Goal: Communication & Community: Answer question/provide support

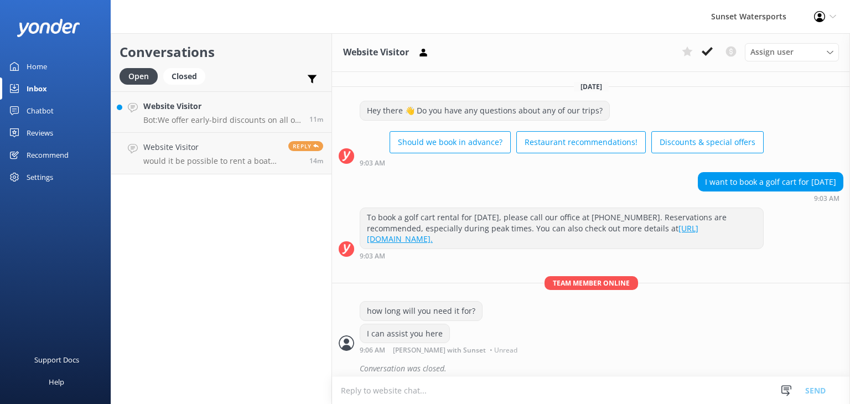
scroll to position [6, 0]
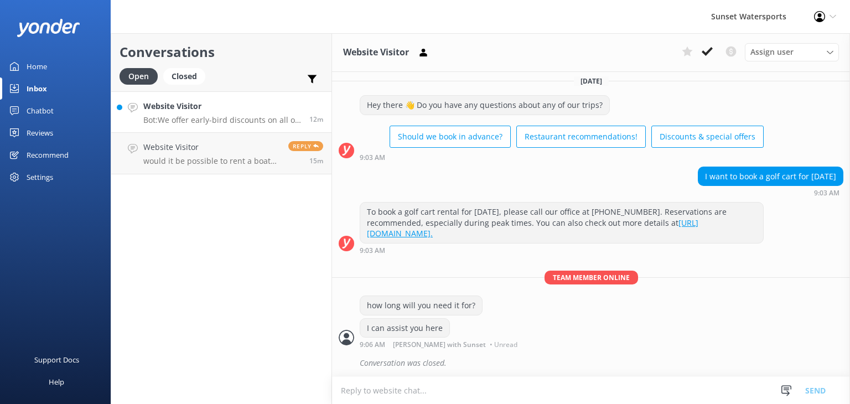
click at [195, 110] on h4 "Website Visitor" at bounding box center [222, 106] width 158 height 12
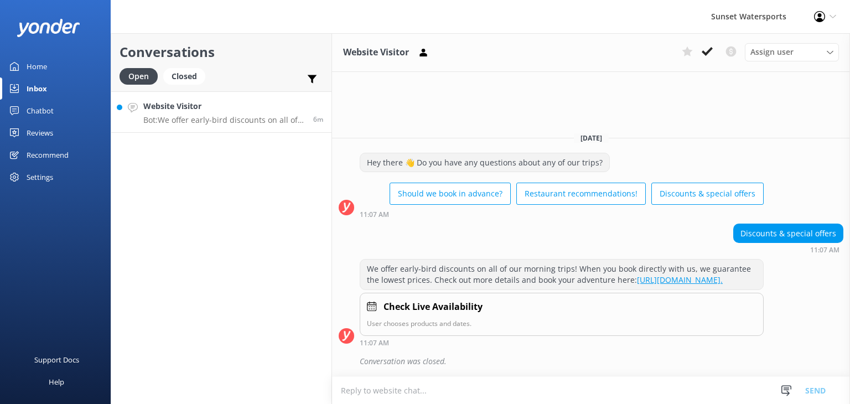
click at [217, 111] on h4 "Website Visitor" at bounding box center [224, 106] width 162 height 12
